Goal: Find specific page/section: Find specific page/section

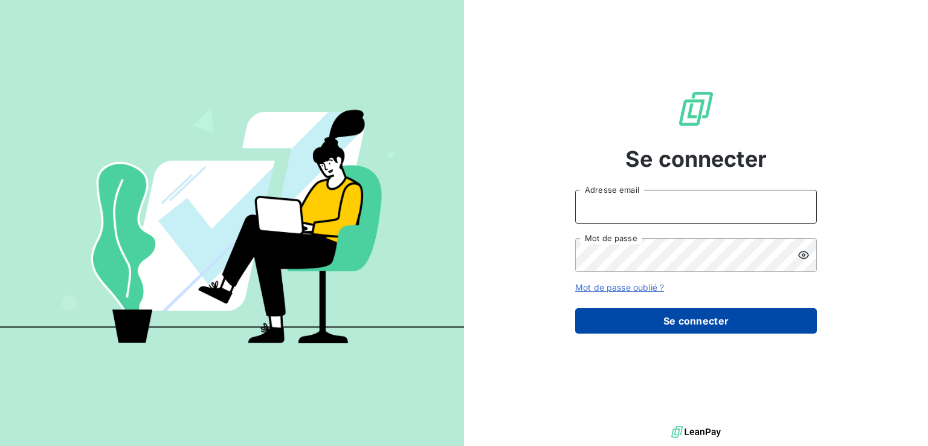
type input "deloumeaux@labelium.com"
click at [630, 323] on button "Se connecter" at bounding box center [696, 320] width 242 height 25
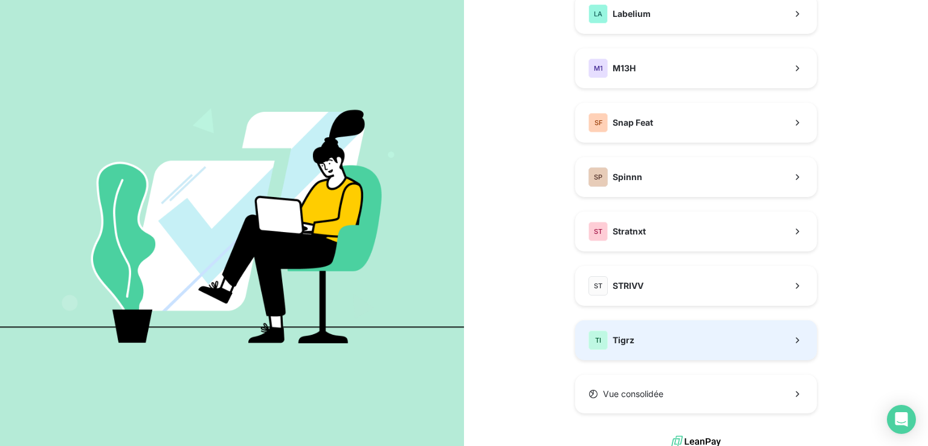
scroll to position [302, 0]
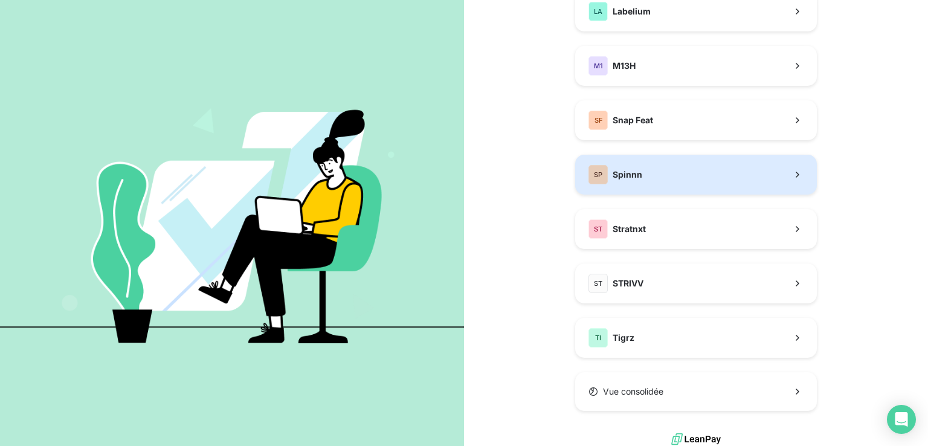
click at [665, 184] on button "SP Spinnn" at bounding box center [696, 175] width 242 height 40
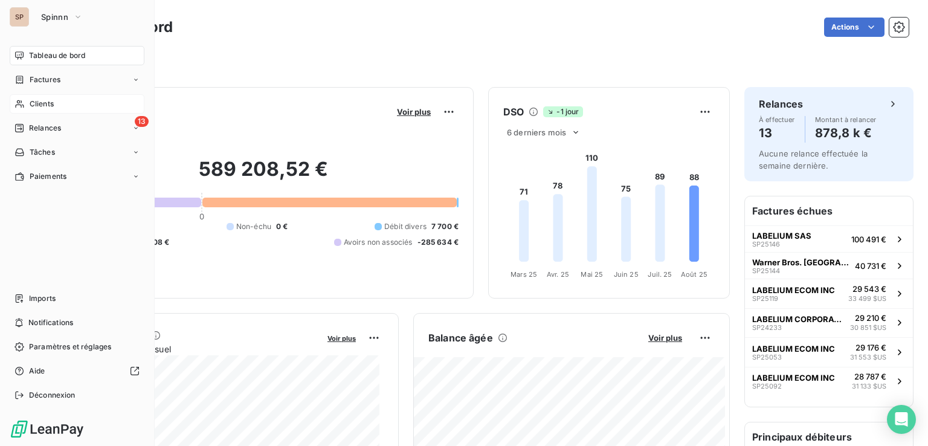
click at [36, 107] on span "Clients" at bounding box center [42, 103] width 24 height 11
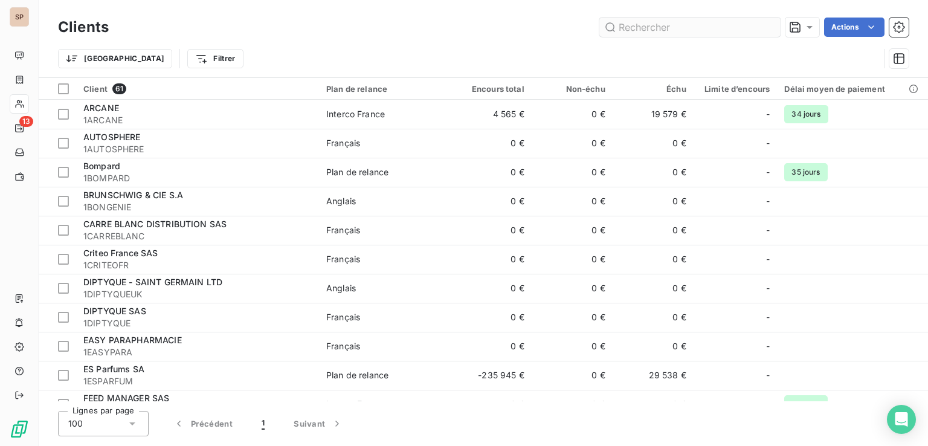
click at [633, 20] on input "text" at bounding box center [689, 27] width 181 height 19
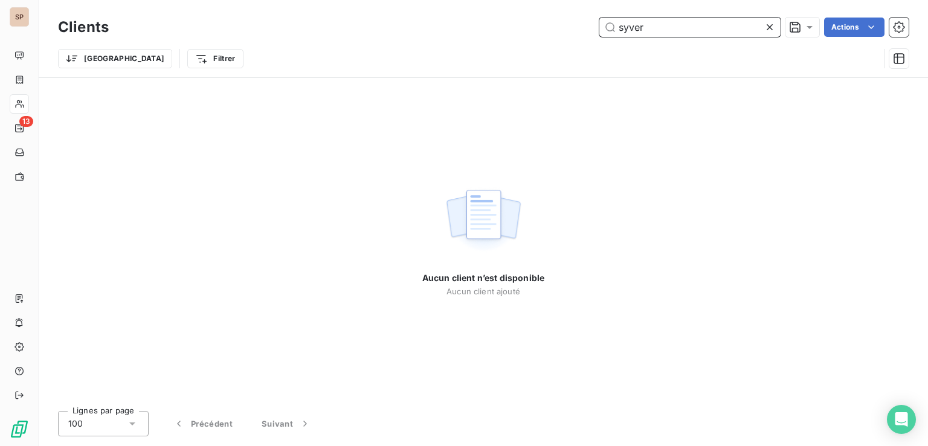
click at [636, 27] on input "syver" at bounding box center [689, 27] width 181 height 19
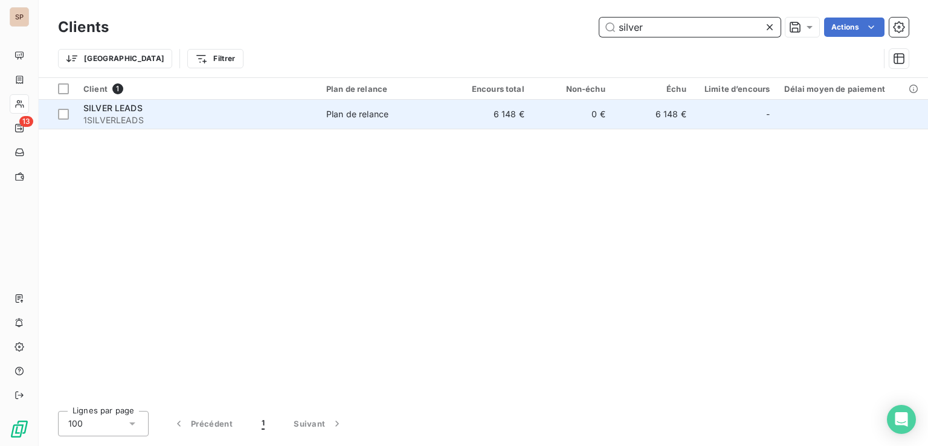
type input "silver"
click at [285, 116] on span "1SILVERLEADS" at bounding box center [197, 120] width 228 height 12
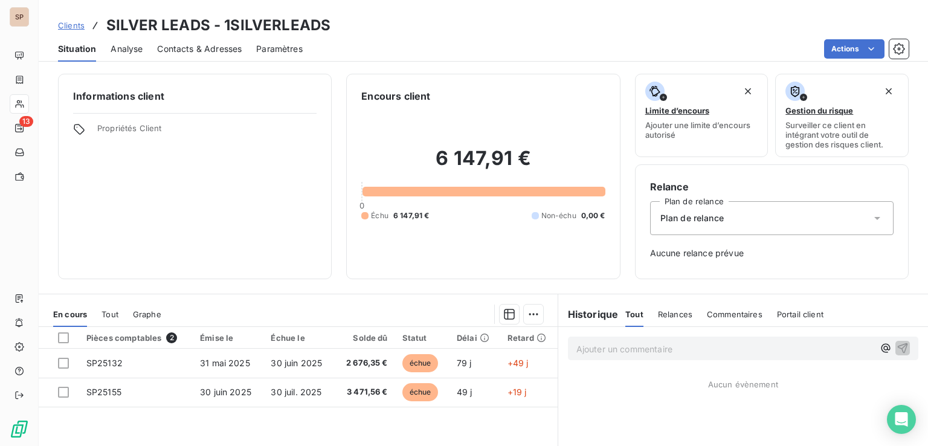
click at [186, 50] on span "Contacts & Adresses" at bounding box center [199, 49] width 85 height 12
